Goal: Task Accomplishment & Management: Manage account settings

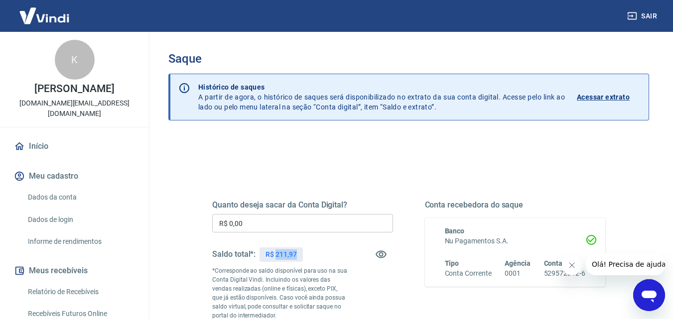
drag, startPoint x: 276, startPoint y: 255, endPoint x: 301, endPoint y: 258, distance: 25.5
click at [301, 258] on div "R$ 211,97" at bounding box center [280, 254] width 43 height 14
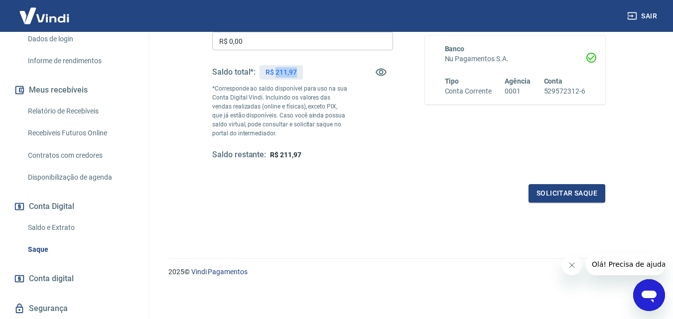
scroll to position [201, 0]
